Goal: Task Accomplishment & Management: Manage account settings

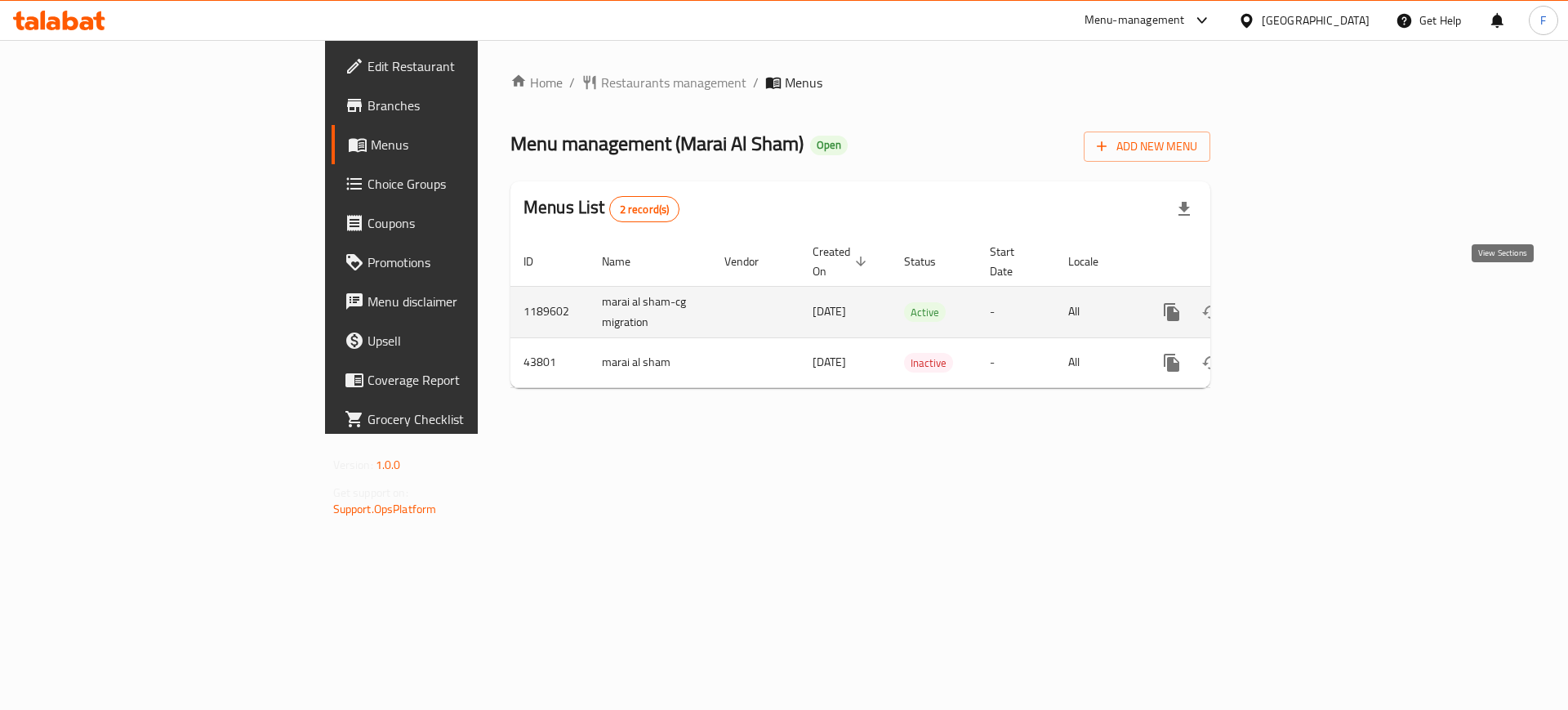
click at [1299, 302] on icon "enhanced table" at bounding box center [1289, 312] width 20 height 20
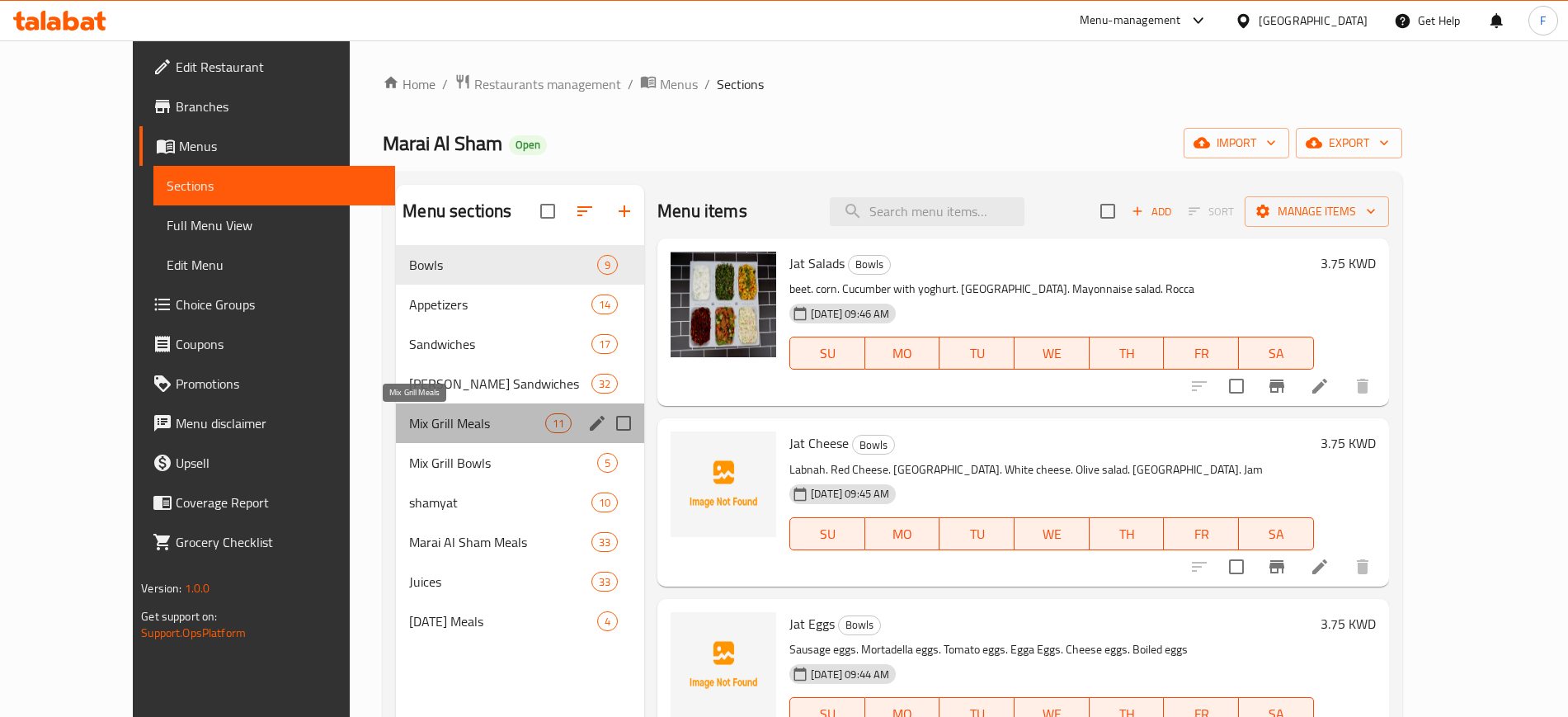
click at [409, 427] on span "Mix Grill Meals" at bounding box center [477, 423] width 136 height 20
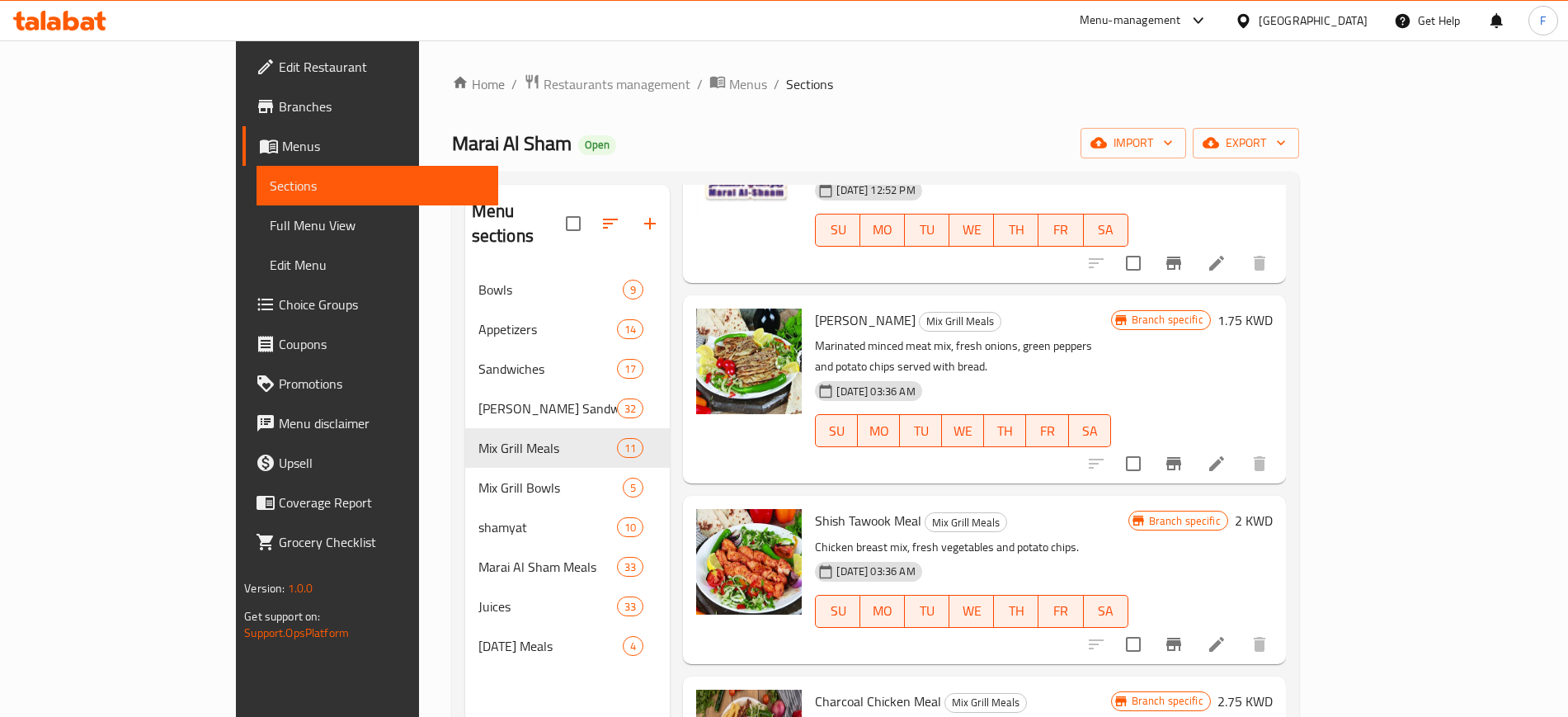
scroll to position [770, 0]
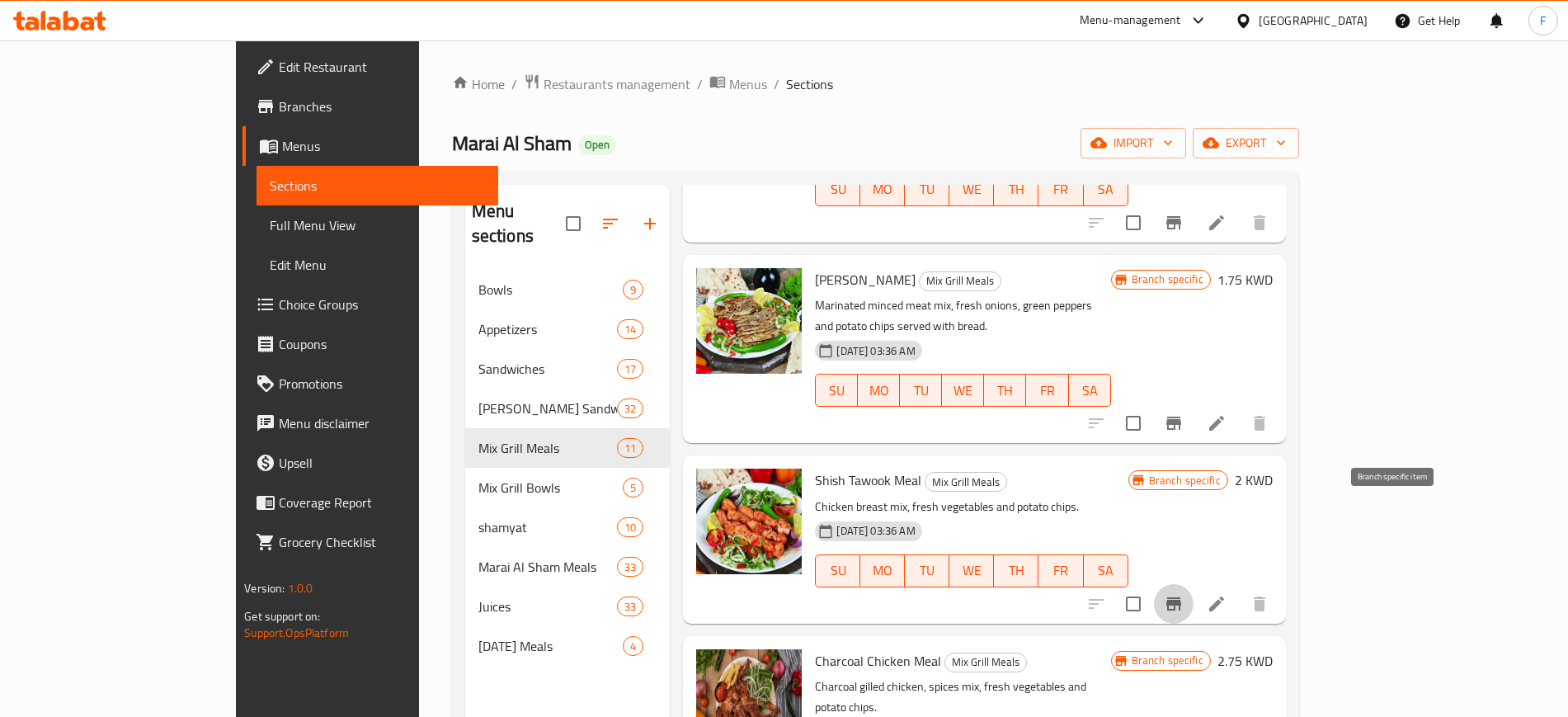
click at [1193, 583] on button "Branch-specific-item" at bounding box center [1174, 603] width 39 height 39
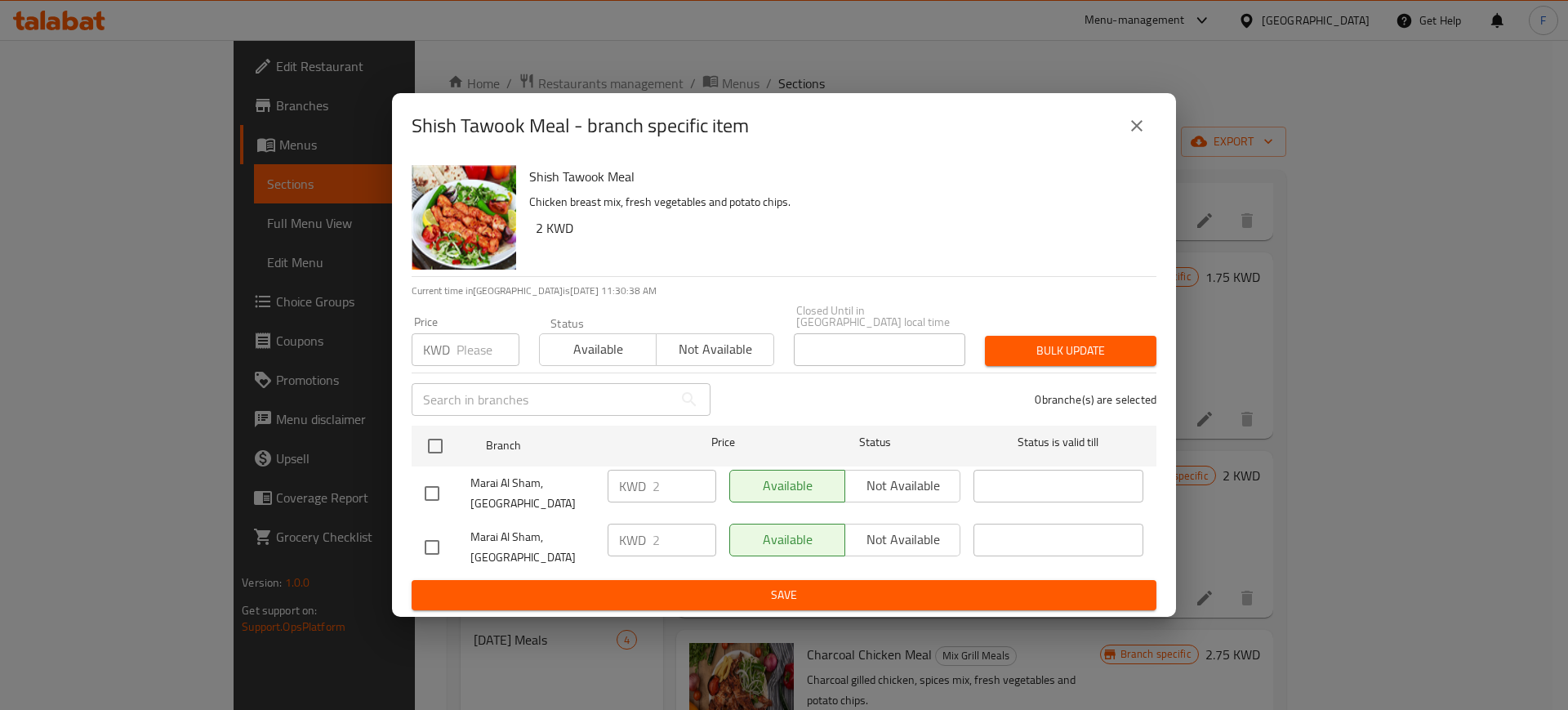
click at [1128, 125] on div "Shish Tawook Meal - branch specific item" at bounding box center [784, 126] width 745 height 39
click at [1137, 136] on icon "close" at bounding box center [1137, 126] width 20 height 20
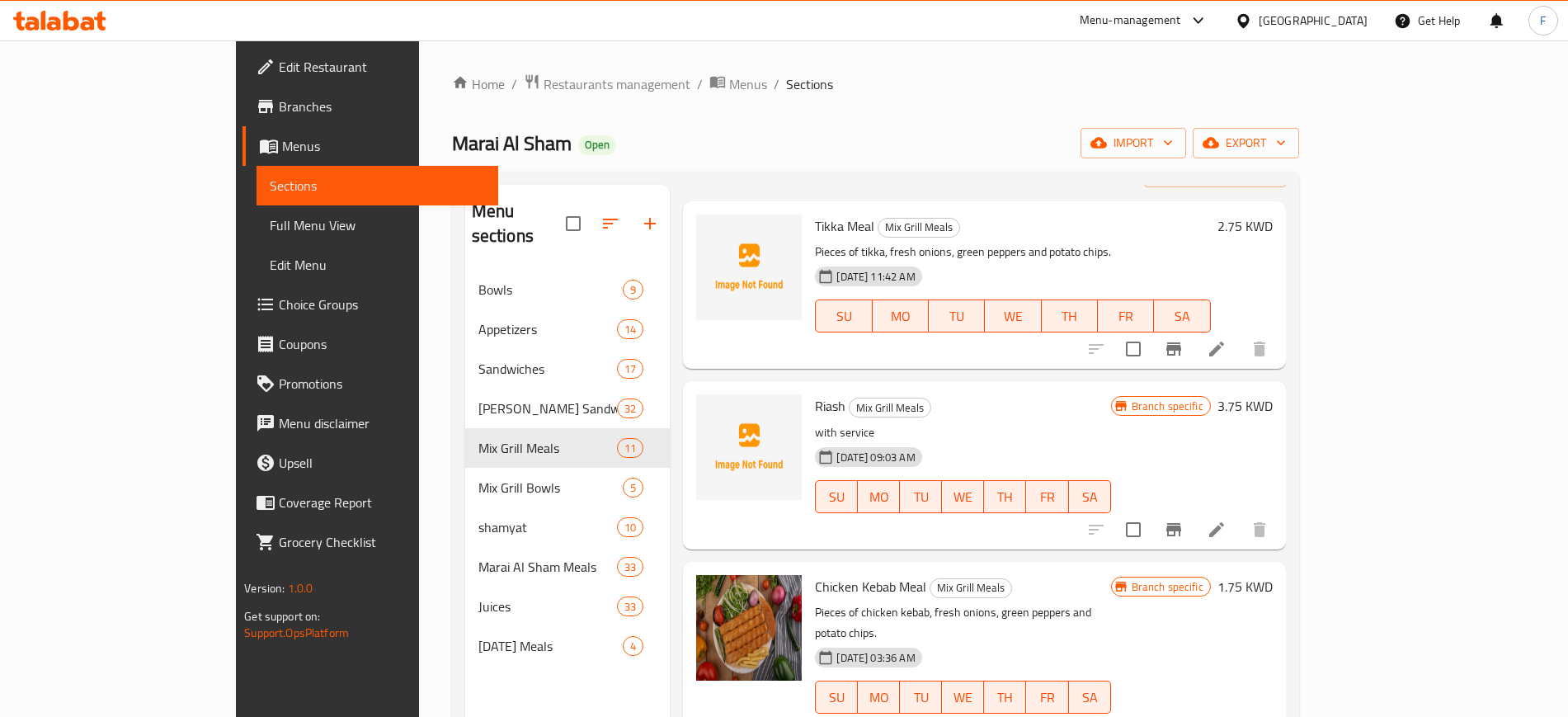
scroll to position [0, 0]
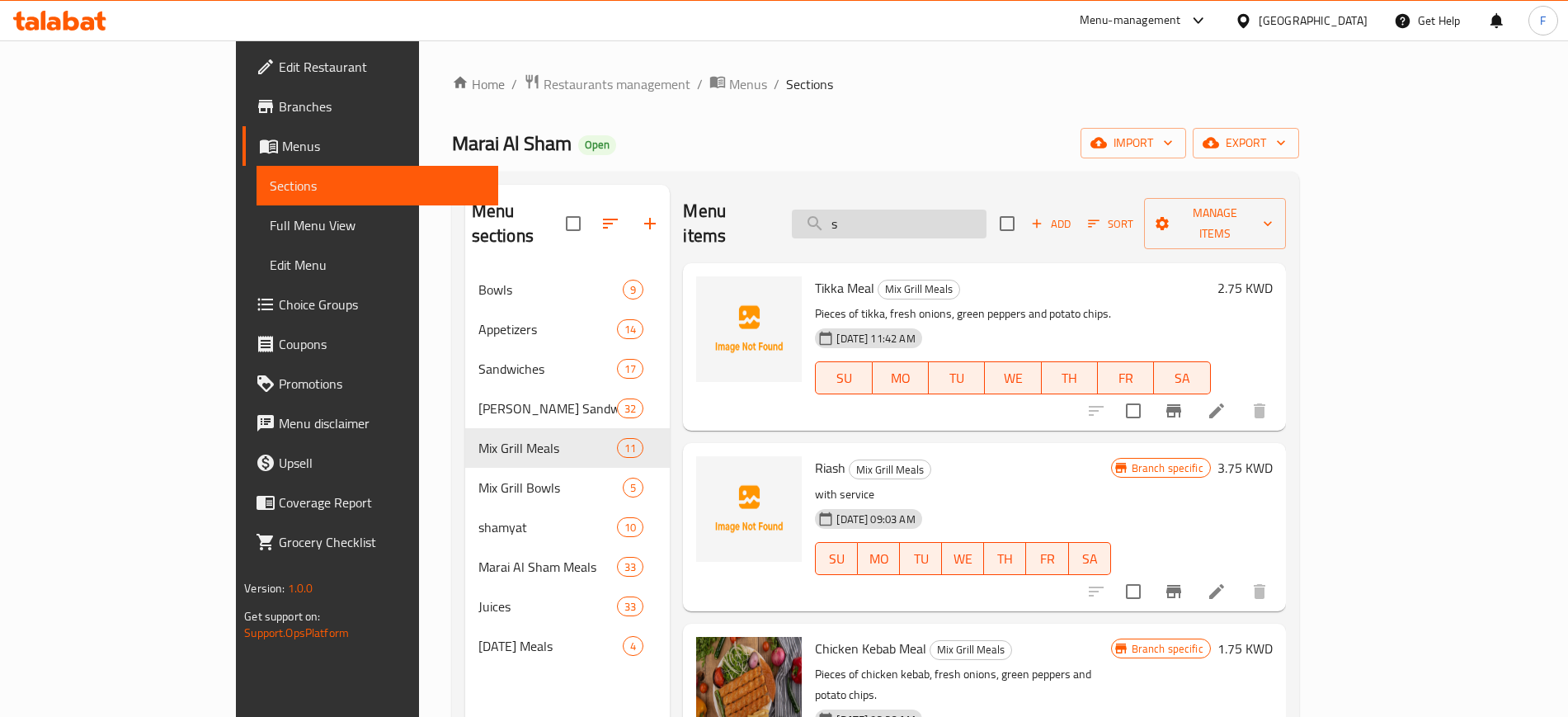
click at [961, 212] on input "s" at bounding box center [888, 224] width 195 height 29
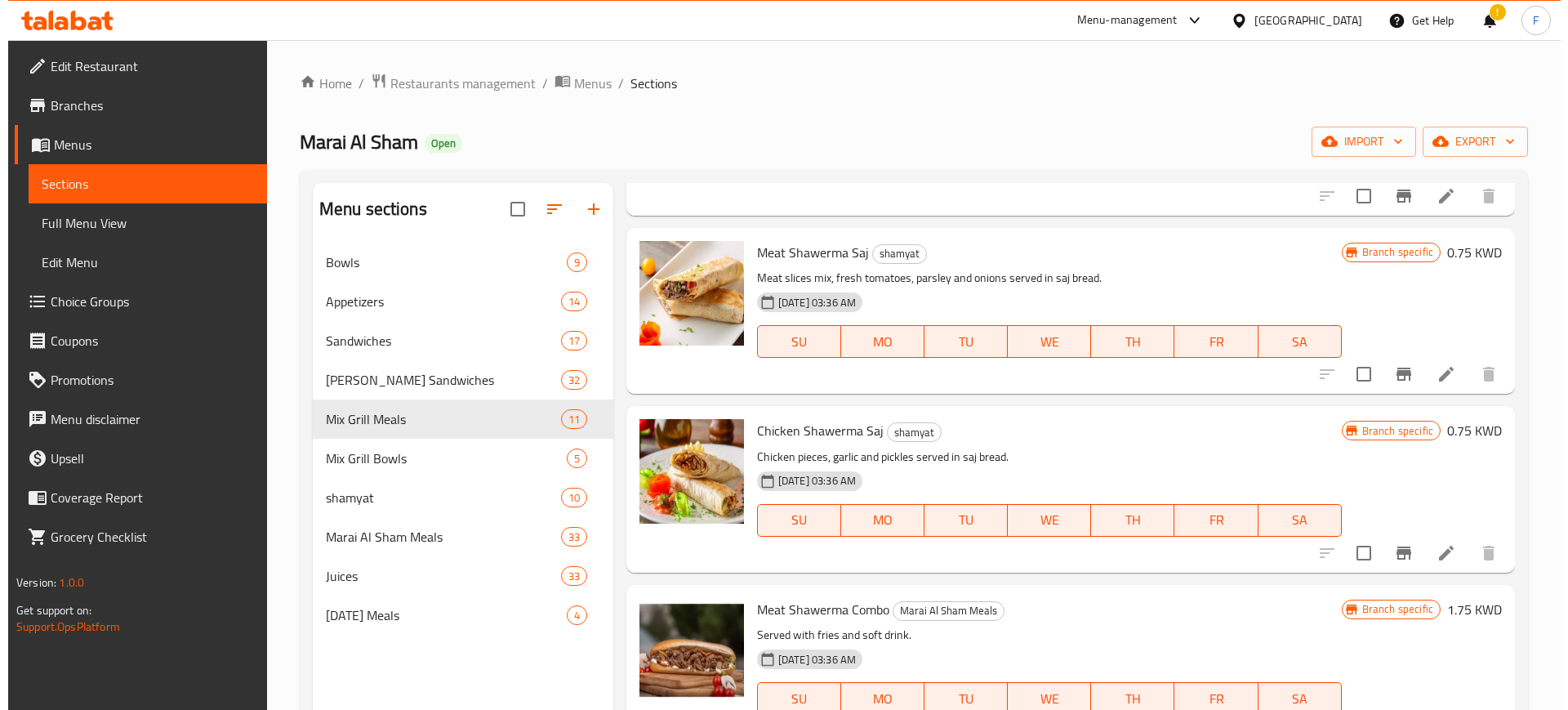
scroll to position [779, 0]
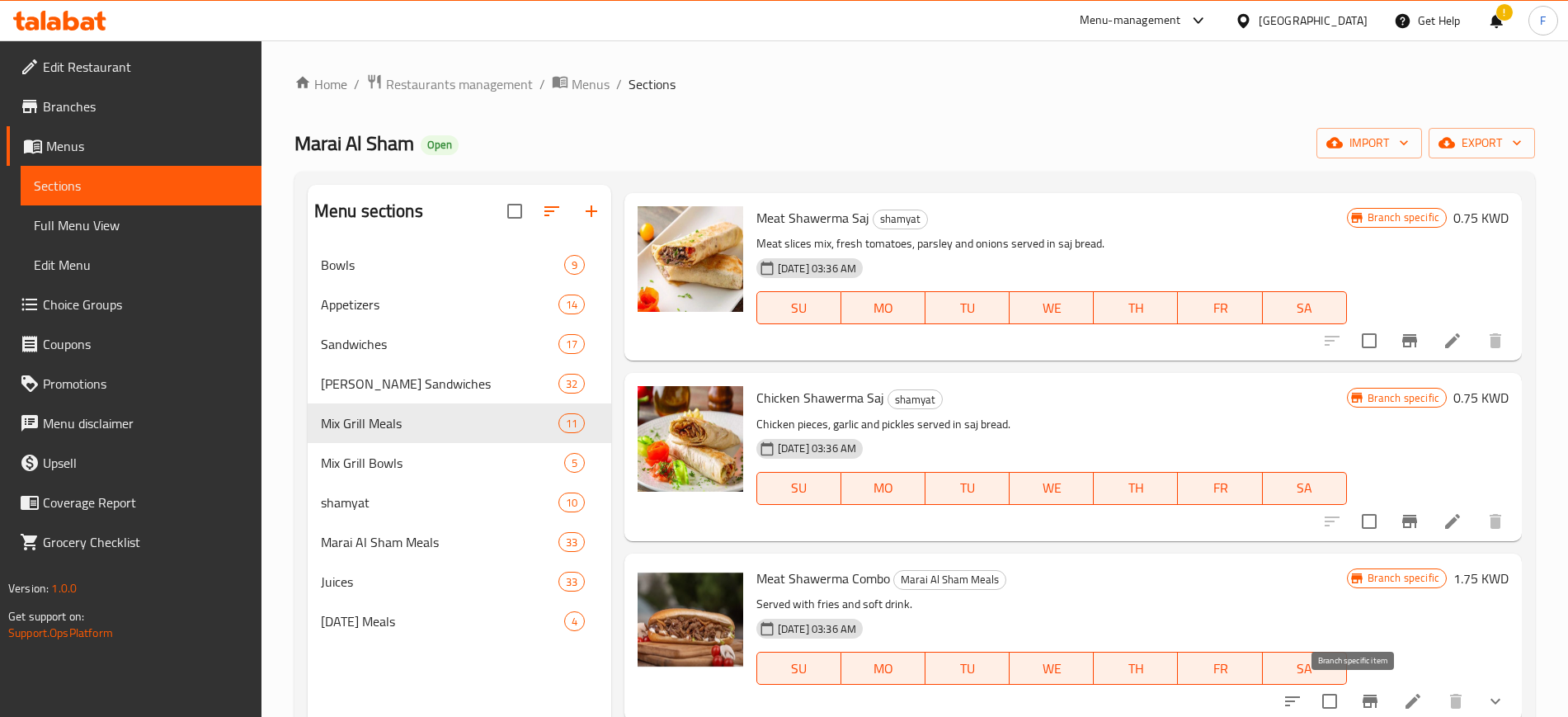
type input "shaw"
click at [1364, 696] on icon "Branch-specific-item" at bounding box center [1370, 701] width 20 height 20
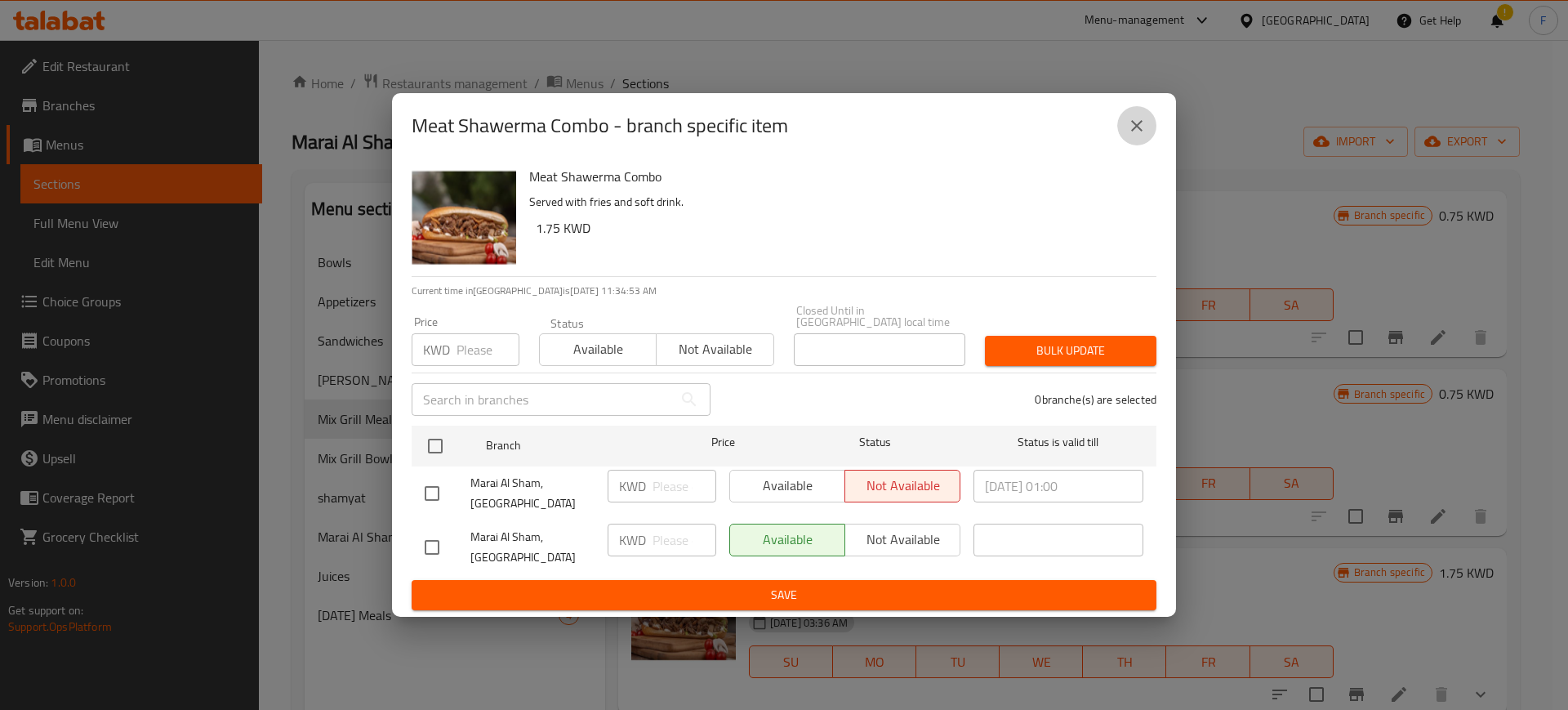
click at [1131, 136] on icon "close" at bounding box center [1137, 126] width 20 height 20
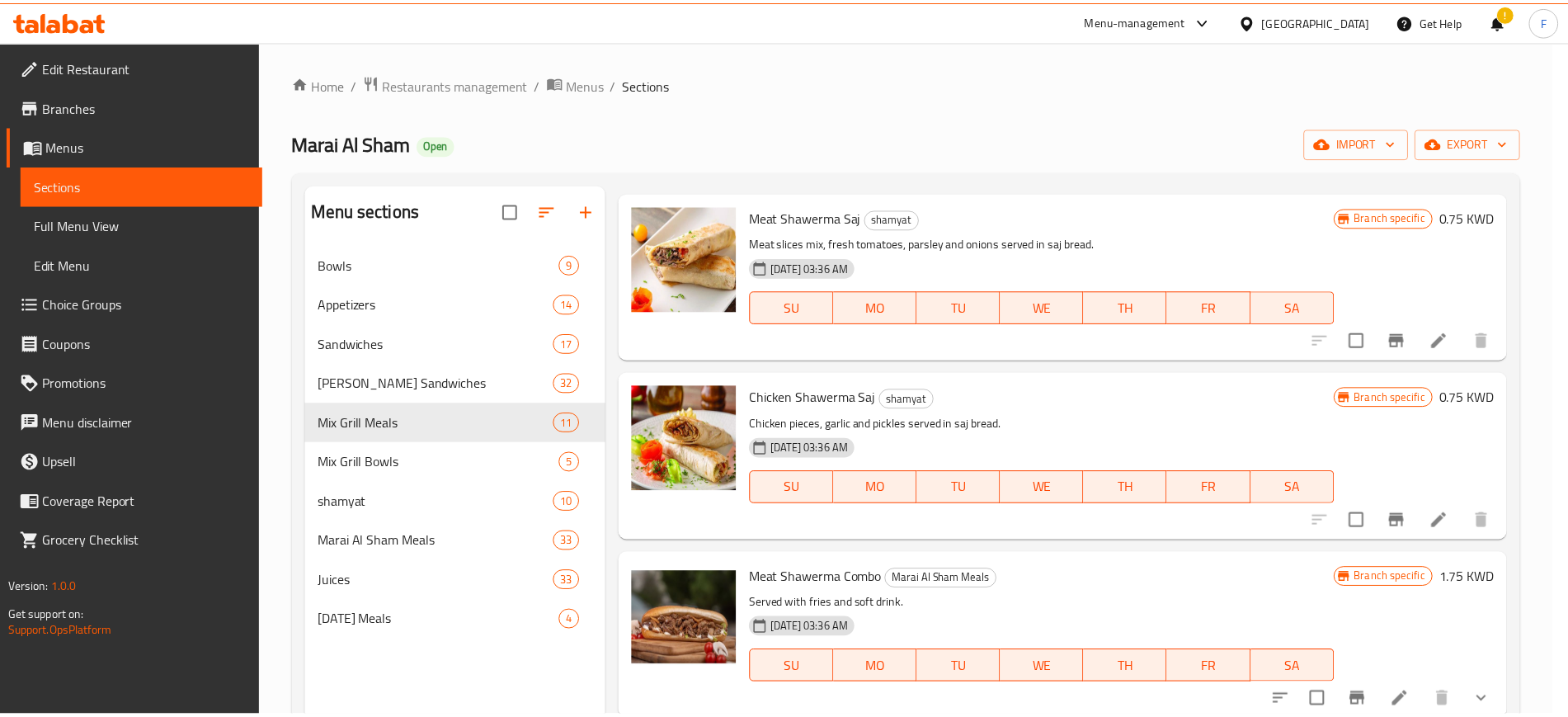
scroll to position [4, 0]
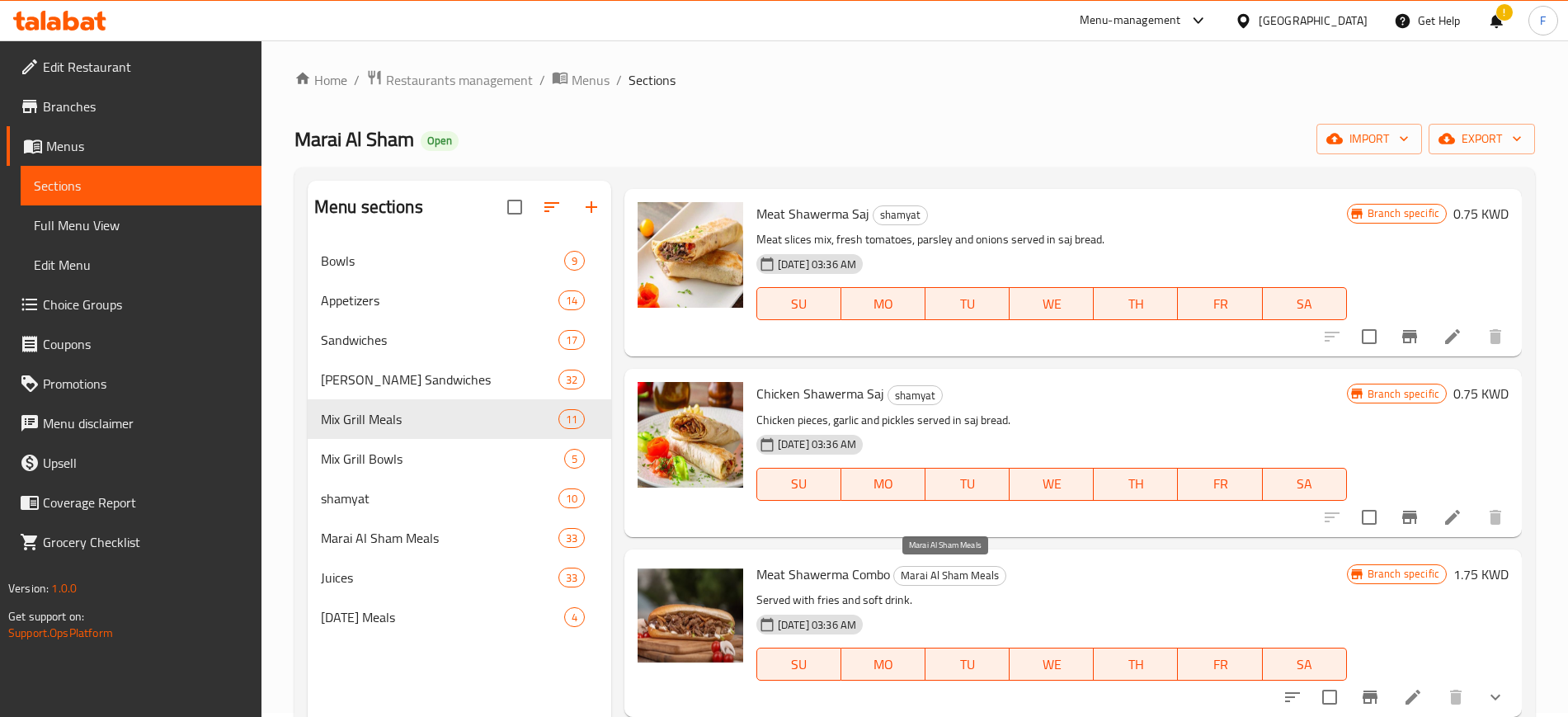
click at [949, 571] on span "Marai Al Sham Meals" at bounding box center [949, 574] width 111 height 19
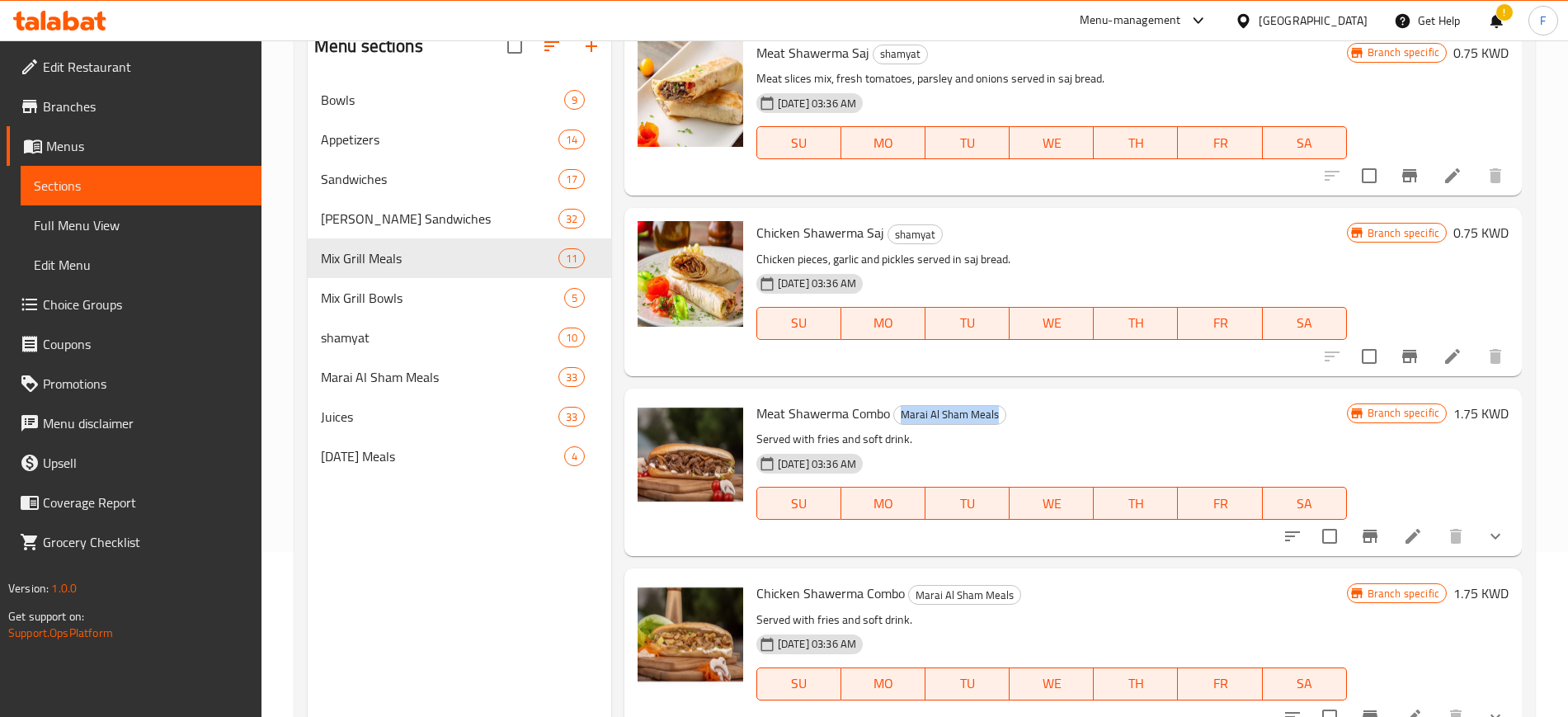
scroll to position [231, 0]
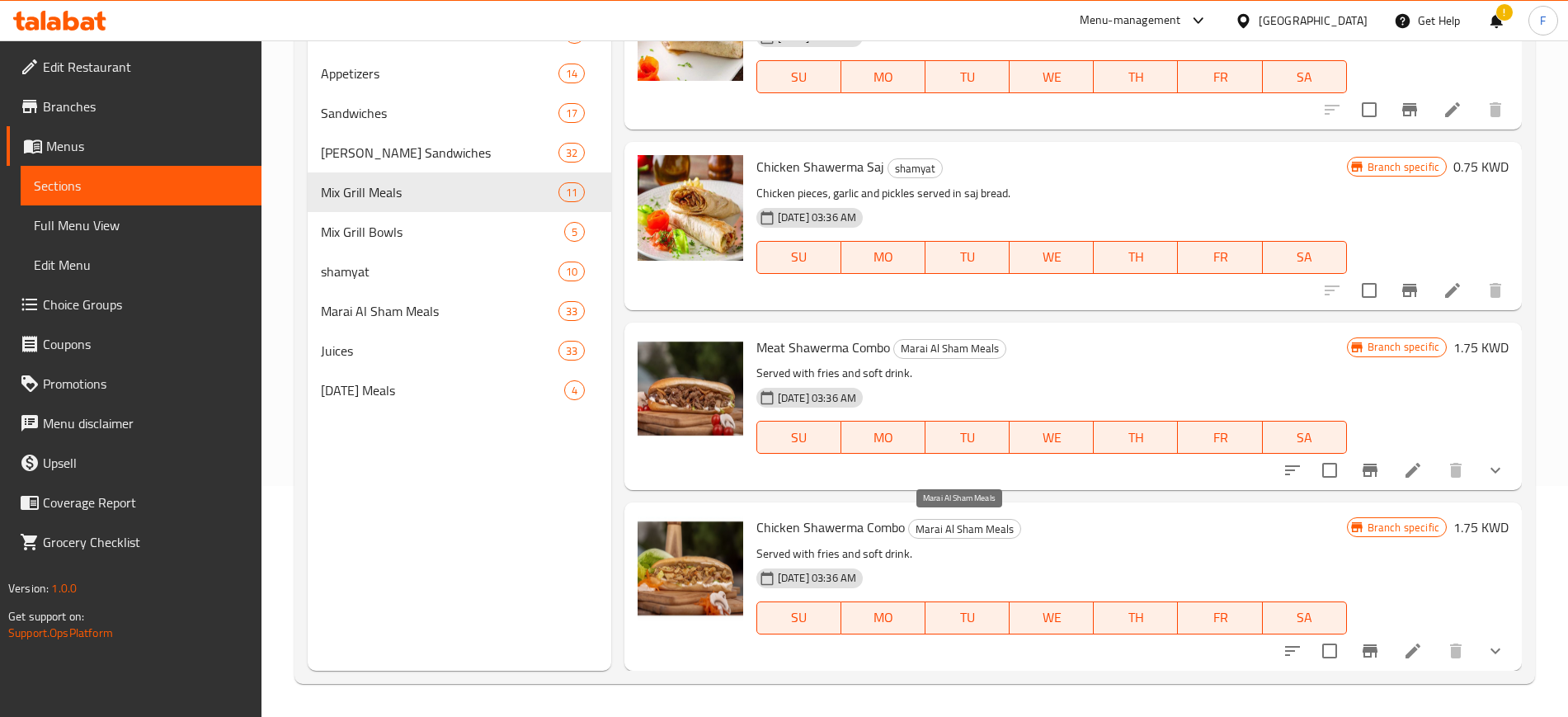
click at [954, 524] on span "Marai Al Sham Meals" at bounding box center [965, 529] width 111 height 19
click at [1070, 571] on div "[DATE] 03:36 AM SU MO TU WE TH FR SA" at bounding box center [1051, 606] width 603 height 89
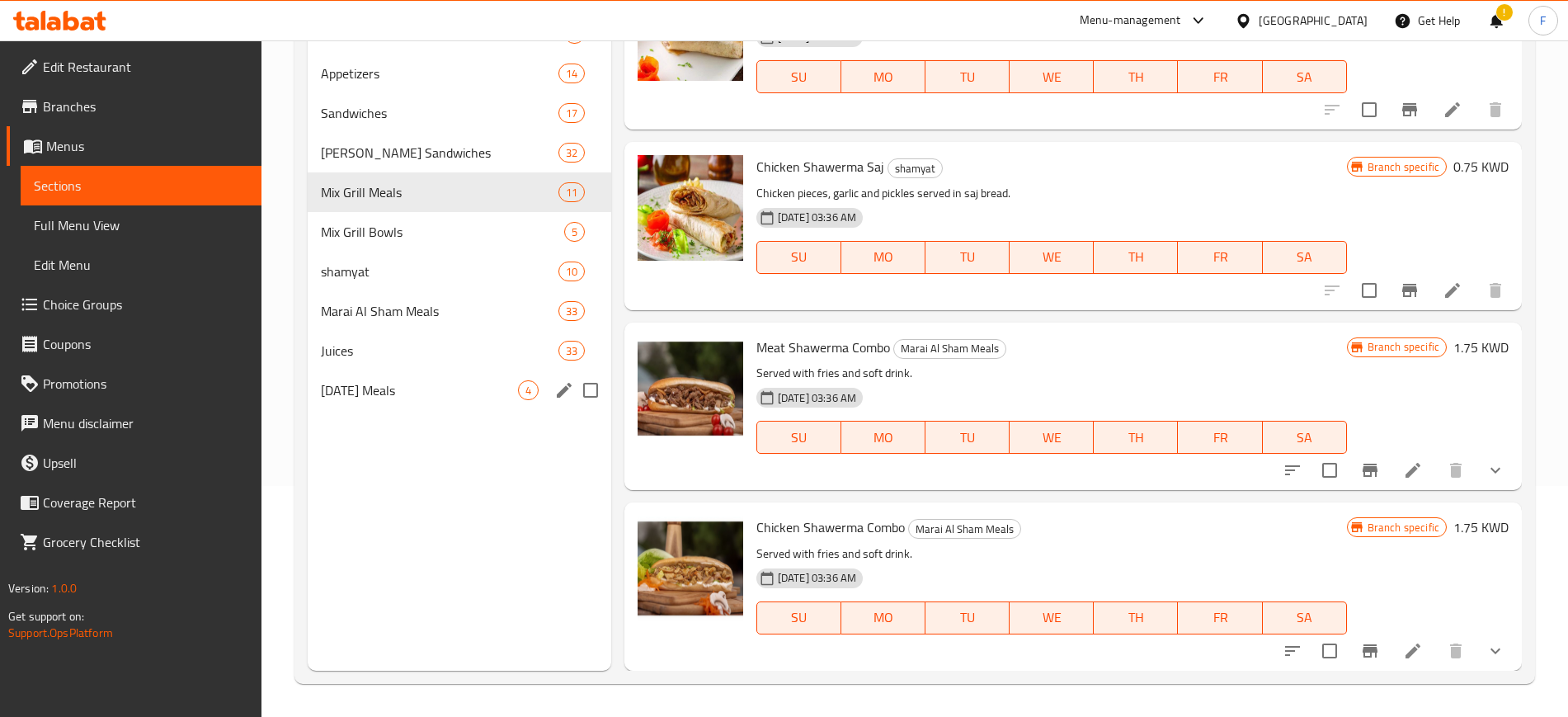
click at [410, 377] on div "[DATE] Meals 4" at bounding box center [459, 390] width 304 height 39
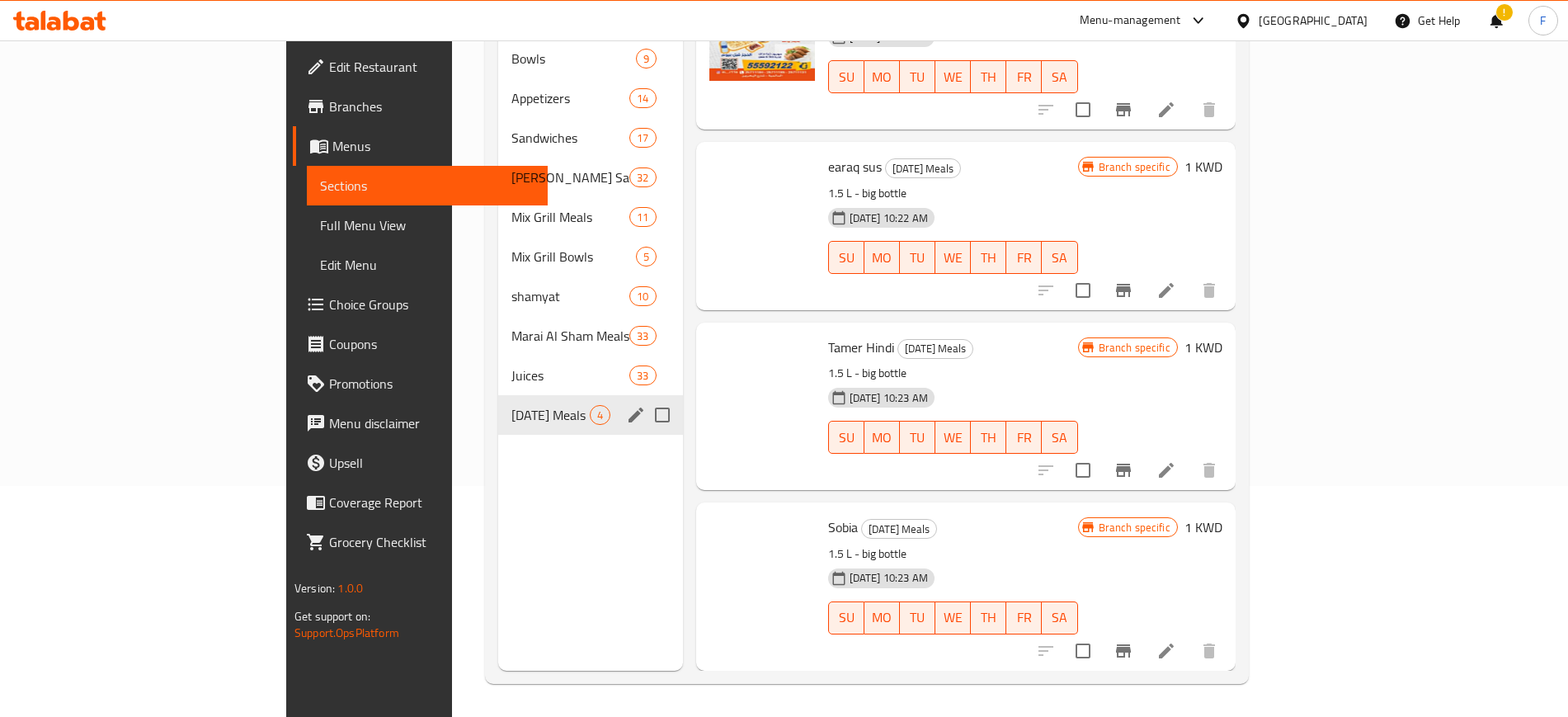
scroll to position [46, 0]
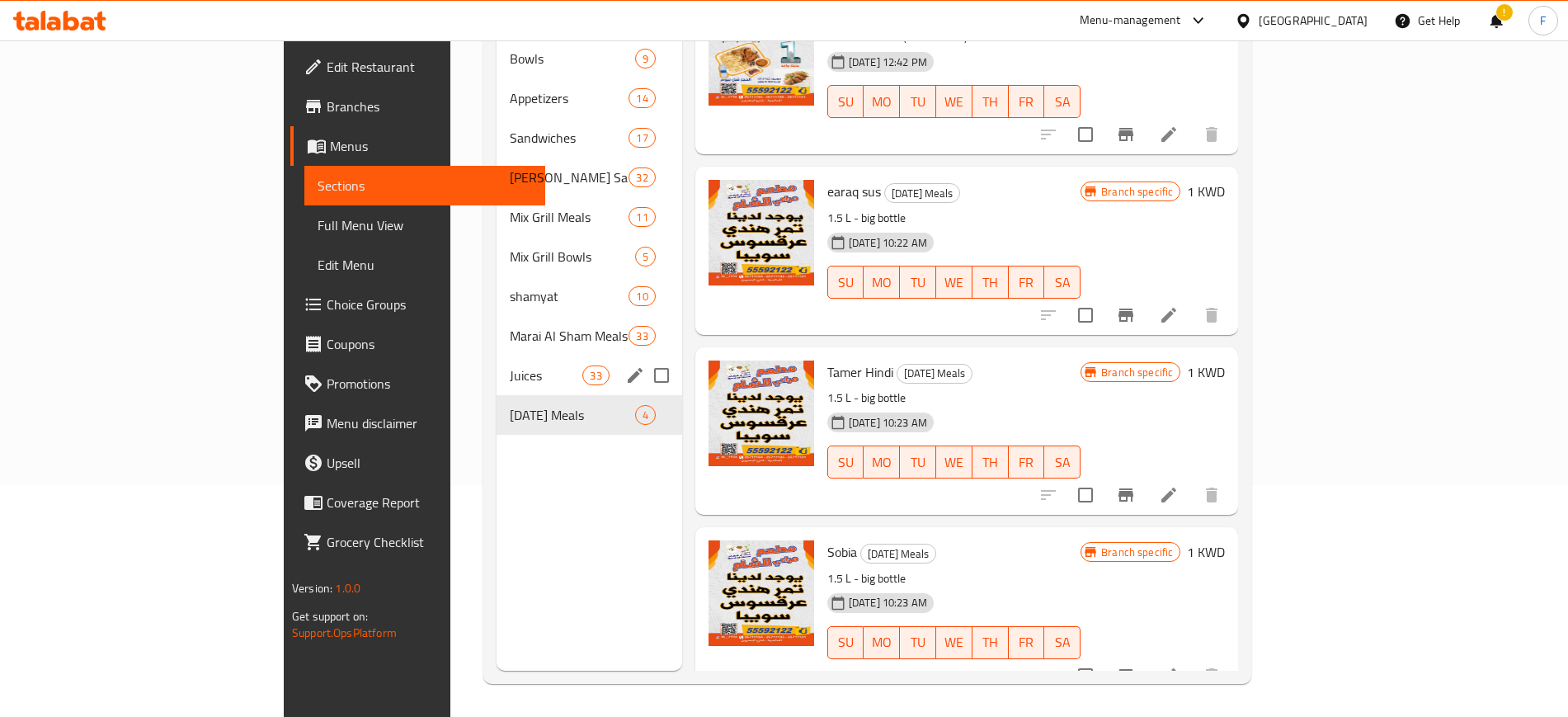
click at [497, 356] on div "Juices 33" at bounding box center [589, 376] width 186 height 39
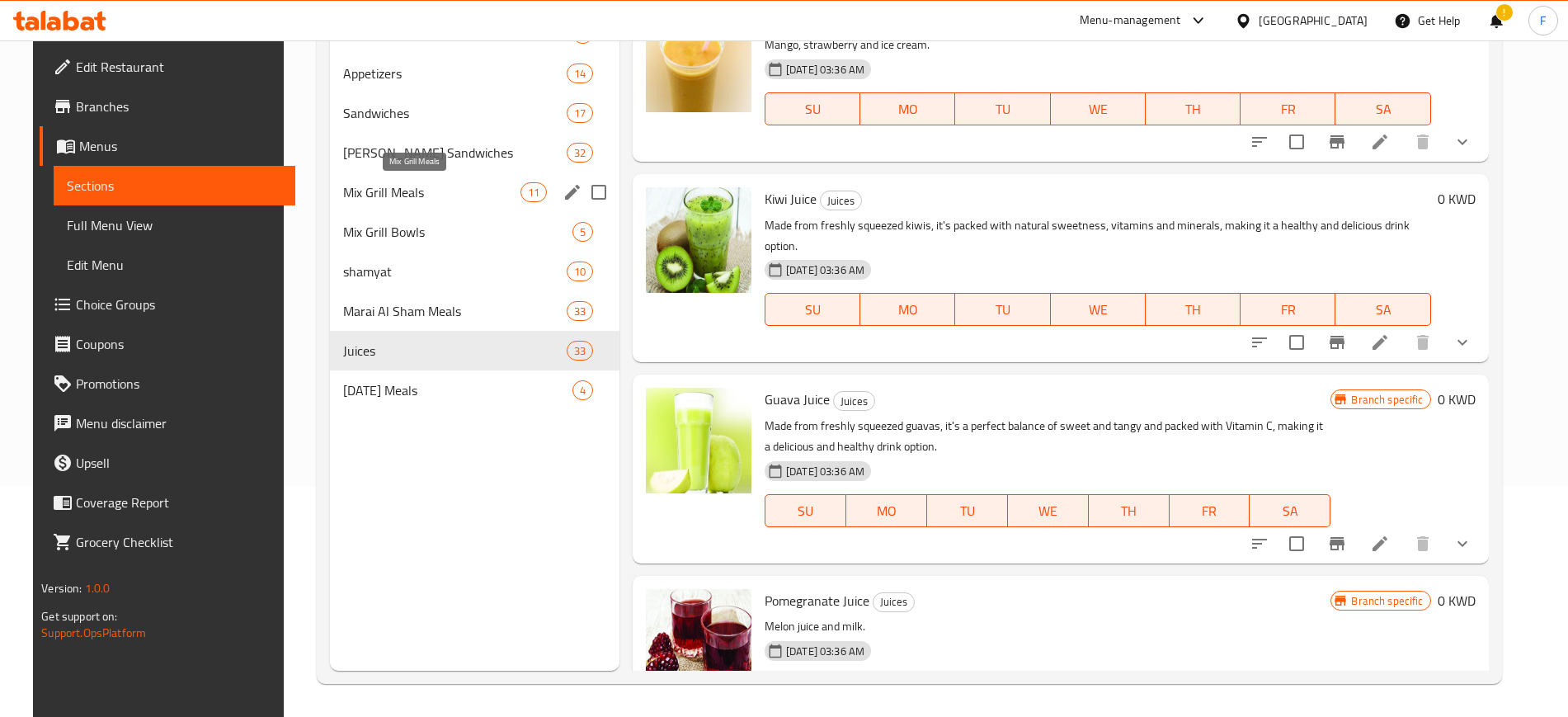
click at [429, 206] on div "Mix Grill Meals 11" at bounding box center [474, 192] width 290 height 39
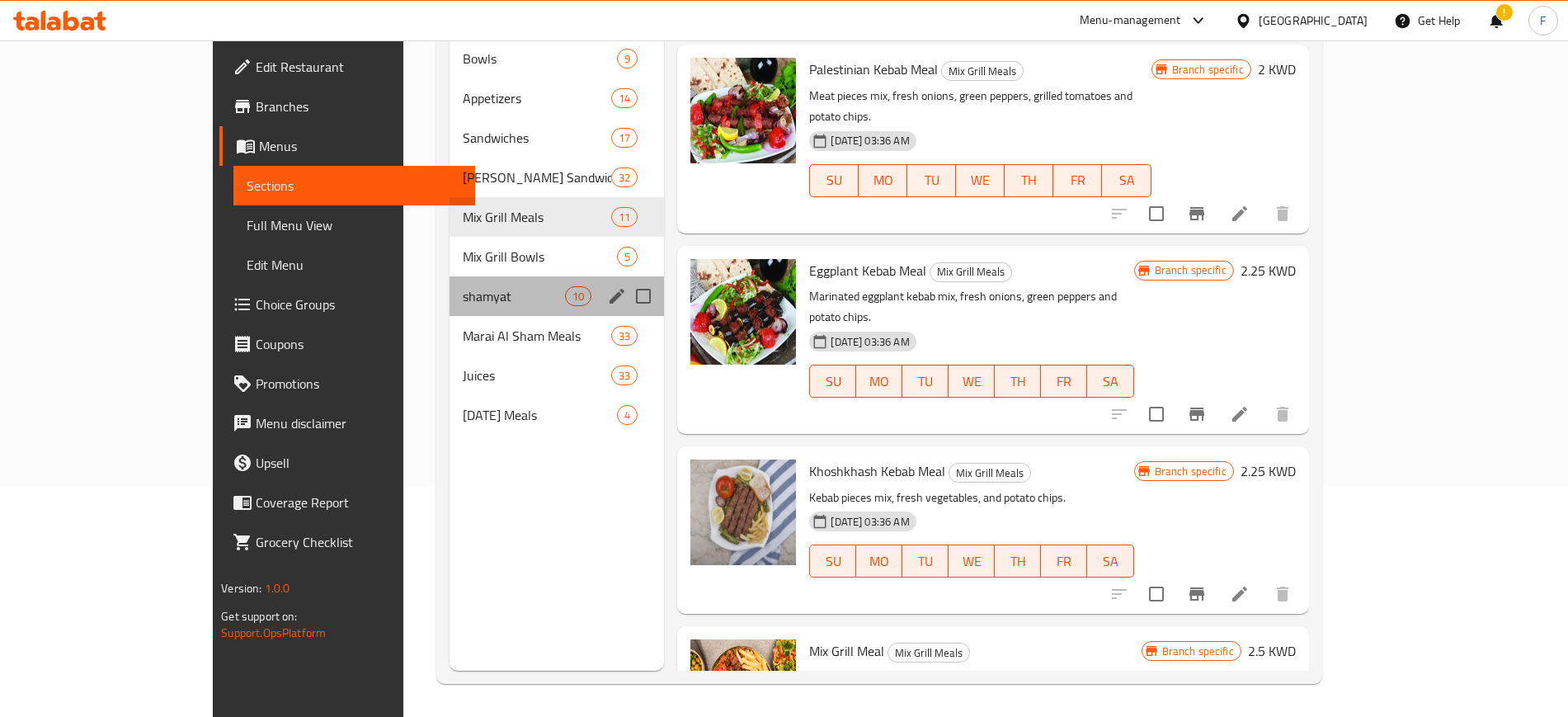
click at [455, 276] on div "shamyat 10" at bounding box center [556, 296] width 214 height 39
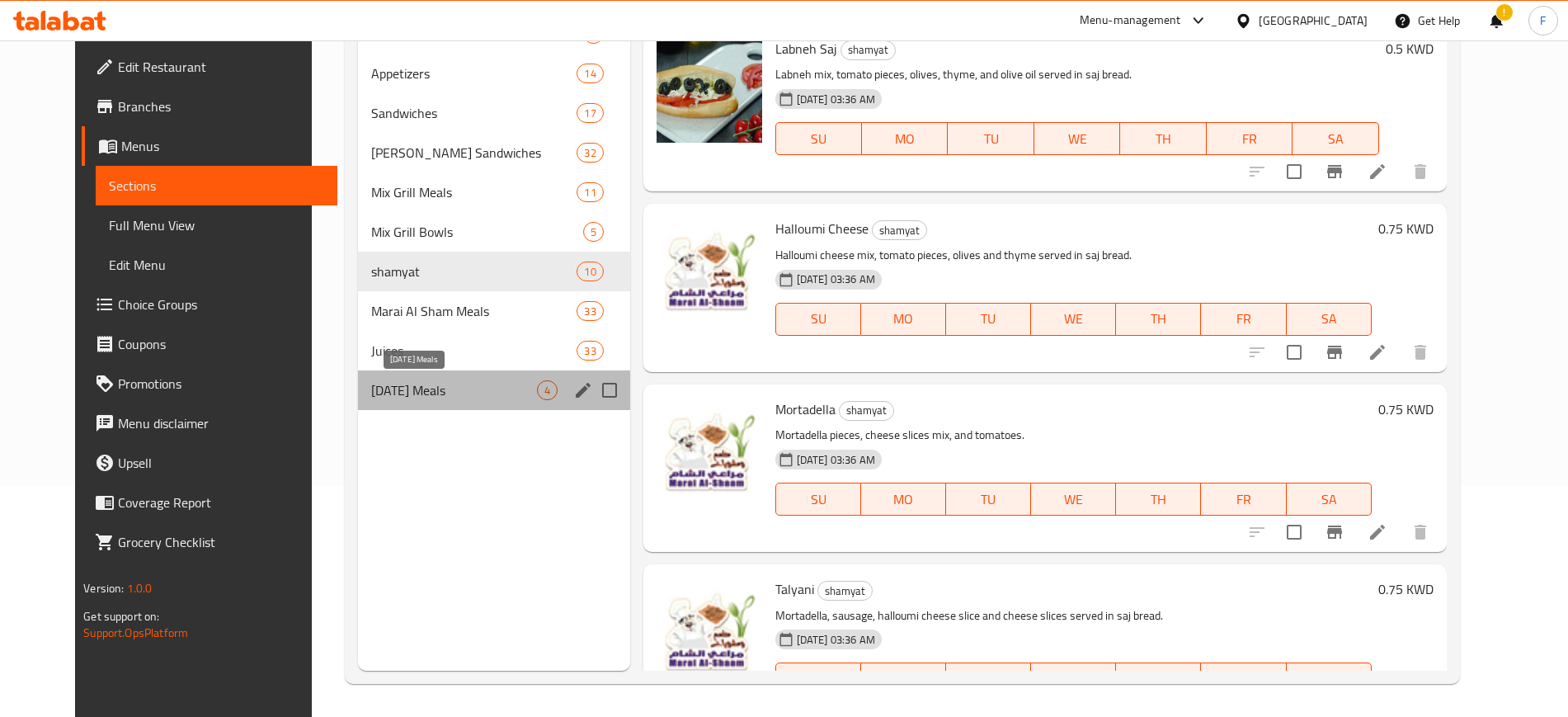
click at [371, 398] on span "[DATE] Meals" at bounding box center [454, 390] width 166 height 20
